Goal: Check status

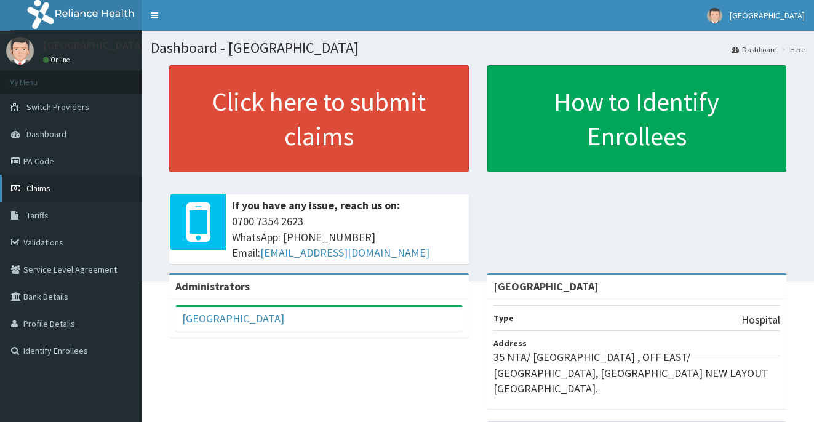
click at [40, 193] on span "Claims" at bounding box center [38, 188] width 24 height 11
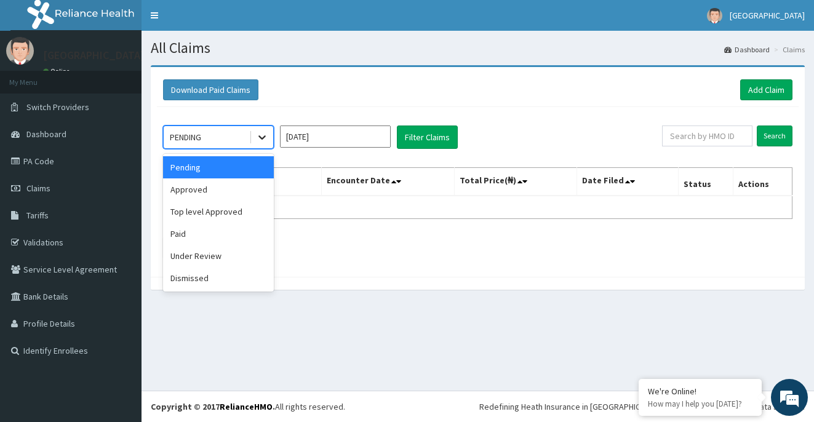
click at [263, 132] on icon at bounding box center [262, 137] width 12 height 12
click at [231, 184] on div "Approved" at bounding box center [218, 189] width 111 height 22
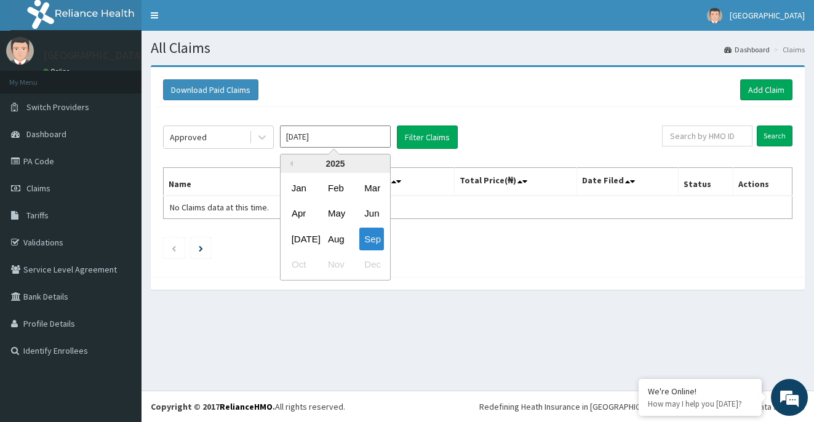
click at [381, 137] on input "[DATE]" at bounding box center [335, 137] width 111 height 22
click at [333, 234] on div "Aug" at bounding box center [335, 239] width 25 height 23
type input "[DATE]"
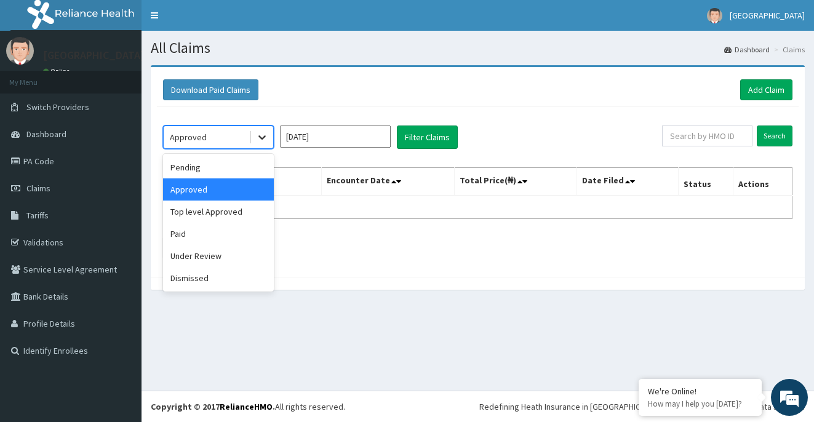
click at [258, 142] on icon at bounding box center [262, 137] width 12 height 12
click at [223, 164] on div "Pending" at bounding box center [218, 167] width 111 height 22
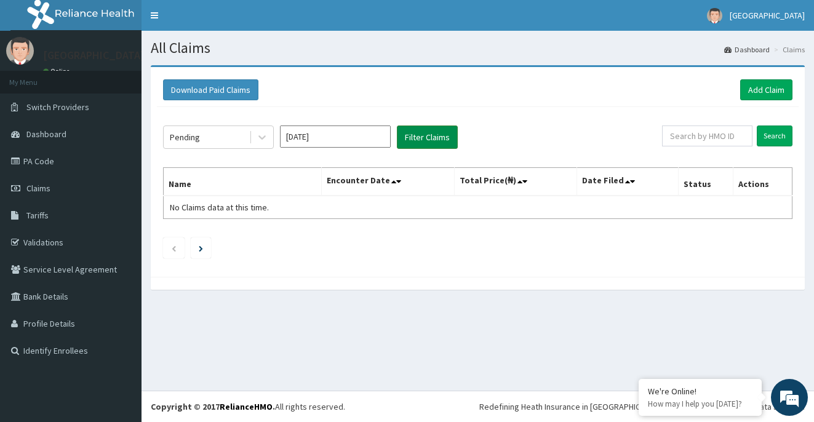
click at [414, 140] on button "Filter Claims" at bounding box center [427, 137] width 61 height 23
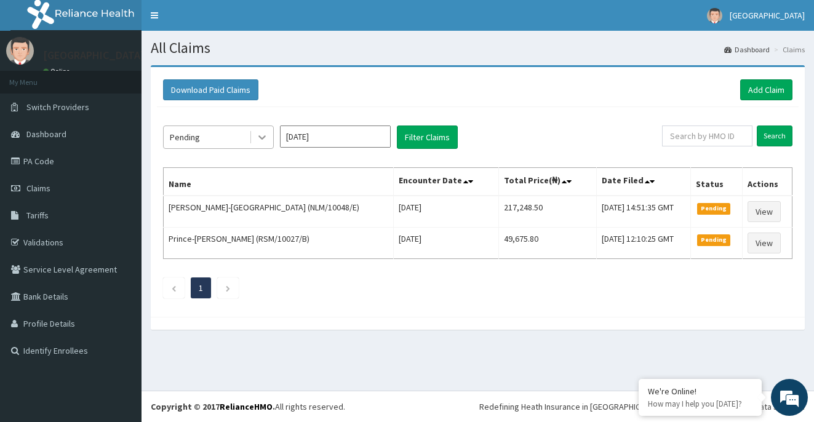
click at [265, 140] on icon at bounding box center [262, 137] width 12 height 12
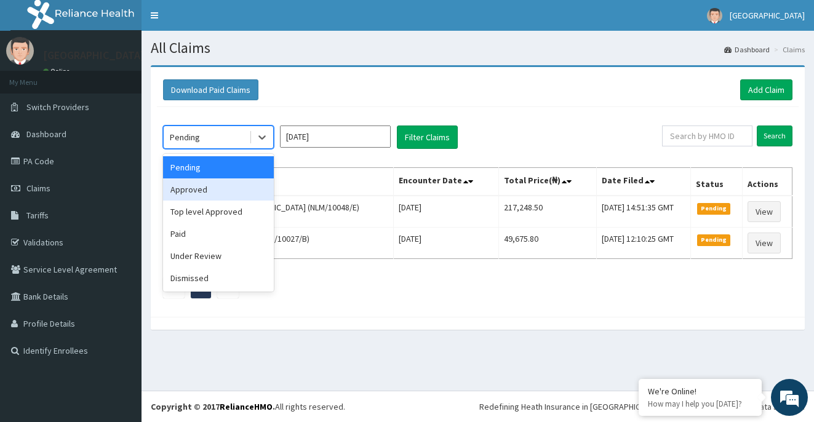
click at [242, 185] on div "Approved" at bounding box center [218, 189] width 111 height 22
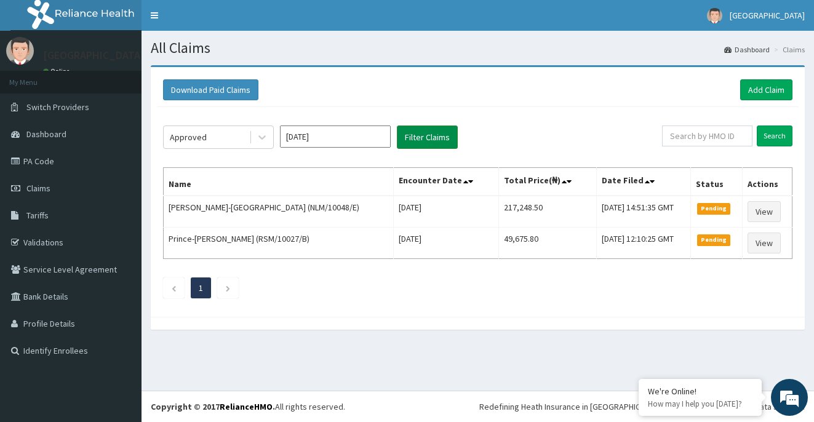
click at [418, 143] on button "Filter Claims" at bounding box center [427, 137] width 61 height 23
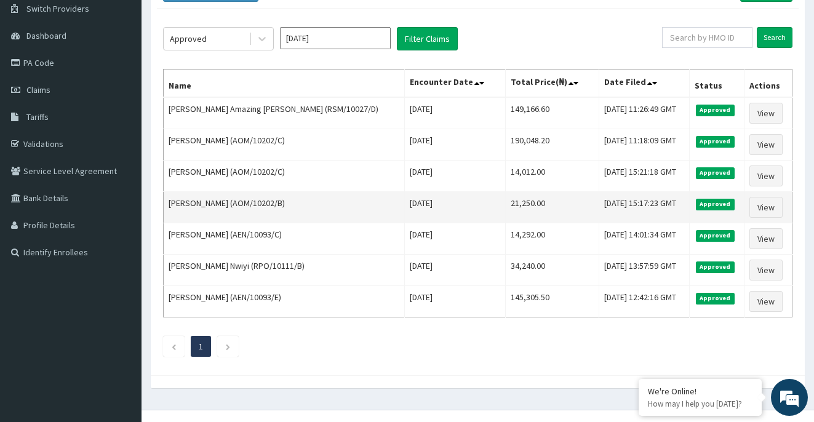
scroll to position [100, 0]
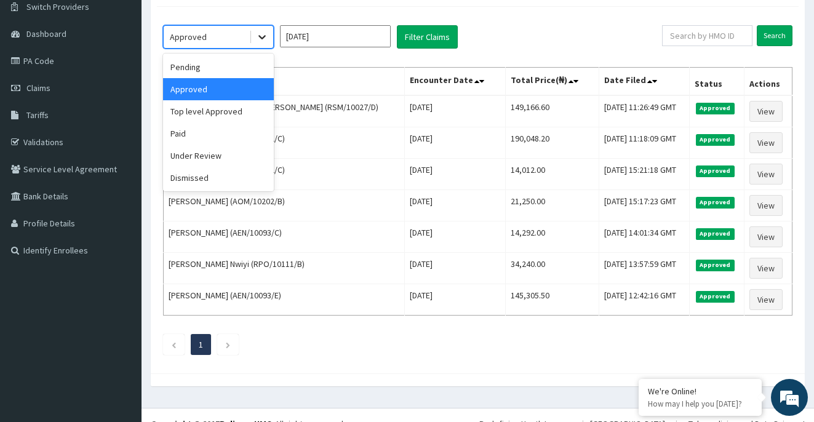
click at [262, 33] on icon at bounding box center [262, 37] width 12 height 12
click at [233, 114] on div "Top level Approved" at bounding box center [218, 111] width 111 height 22
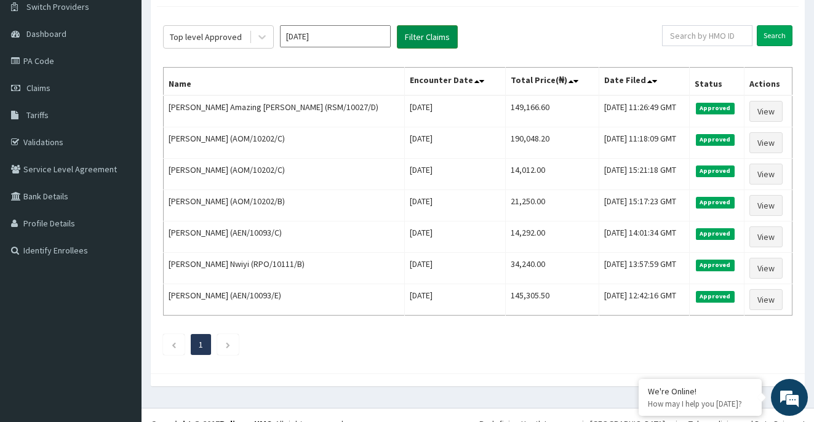
click at [430, 44] on button "Filter Claims" at bounding box center [427, 36] width 61 height 23
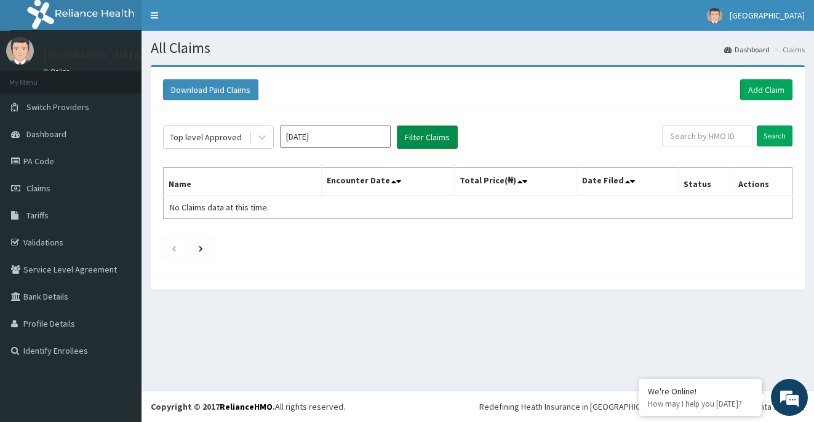
scroll to position [0, 0]
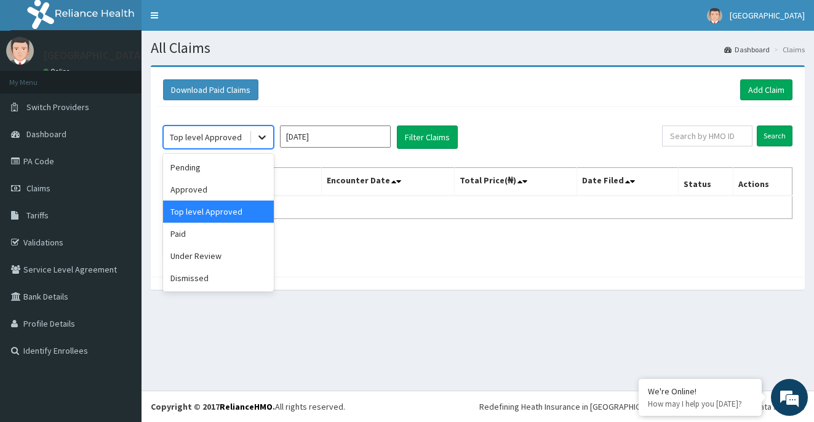
click at [257, 137] on icon at bounding box center [262, 137] width 12 height 12
click at [201, 260] on div "Under Review" at bounding box center [218, 256] width 111 height 22
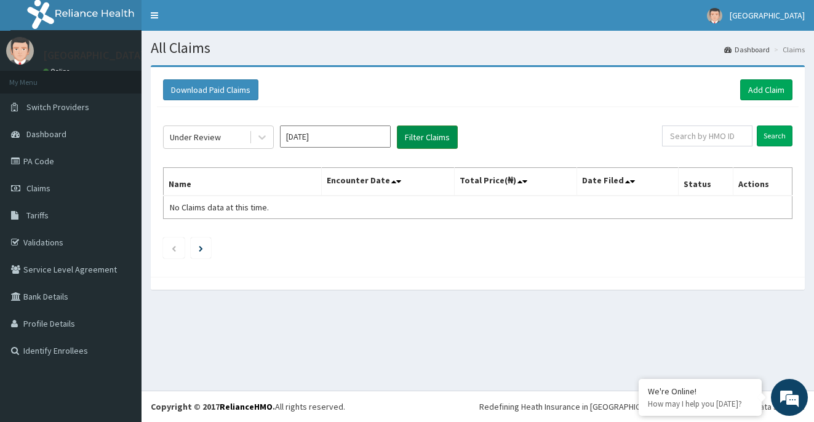
click at [431, 131] on button "Filter Claims" at bounding box center [427, 137] width 61 height 23
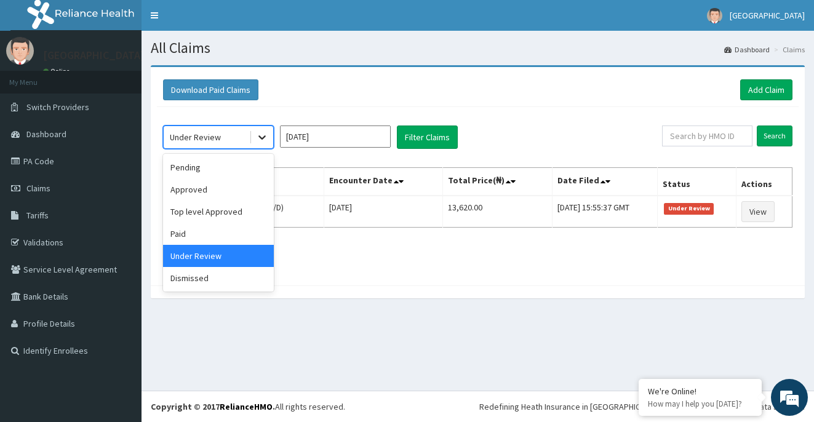
click at [260, 135] on icon at bounding box center [262, 137] width 12 height 12
click at [236, 277] on div "Dismissed" at bounding box center [218, 278] width 111 height 22
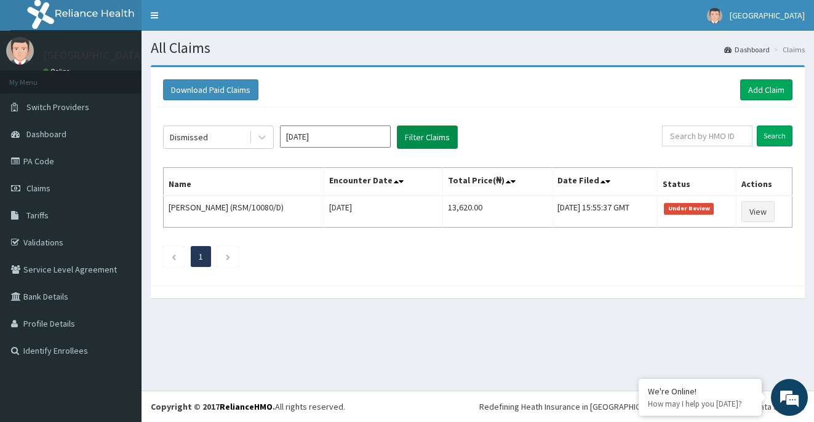
click at [427, 142] on button "Filter Claims" at bounding box center [427, 137] width 61 height 23
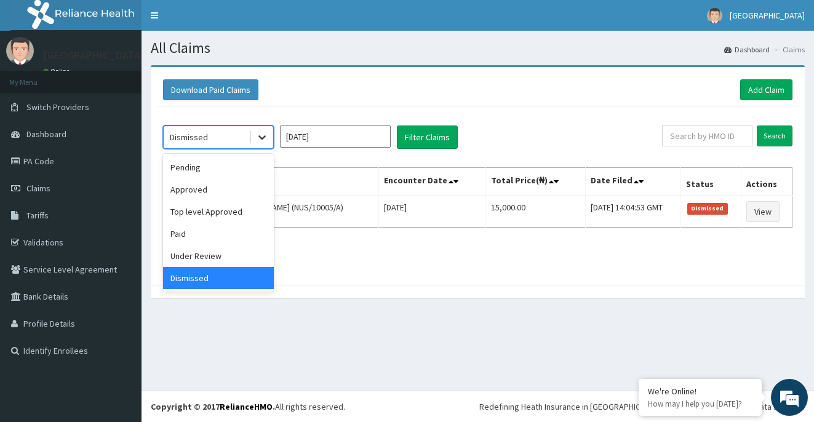
click at [264, 140] on icon at bounding box center [262, 137] width 12 height 12
